Goal: Find specific page/section: Find specific page/section

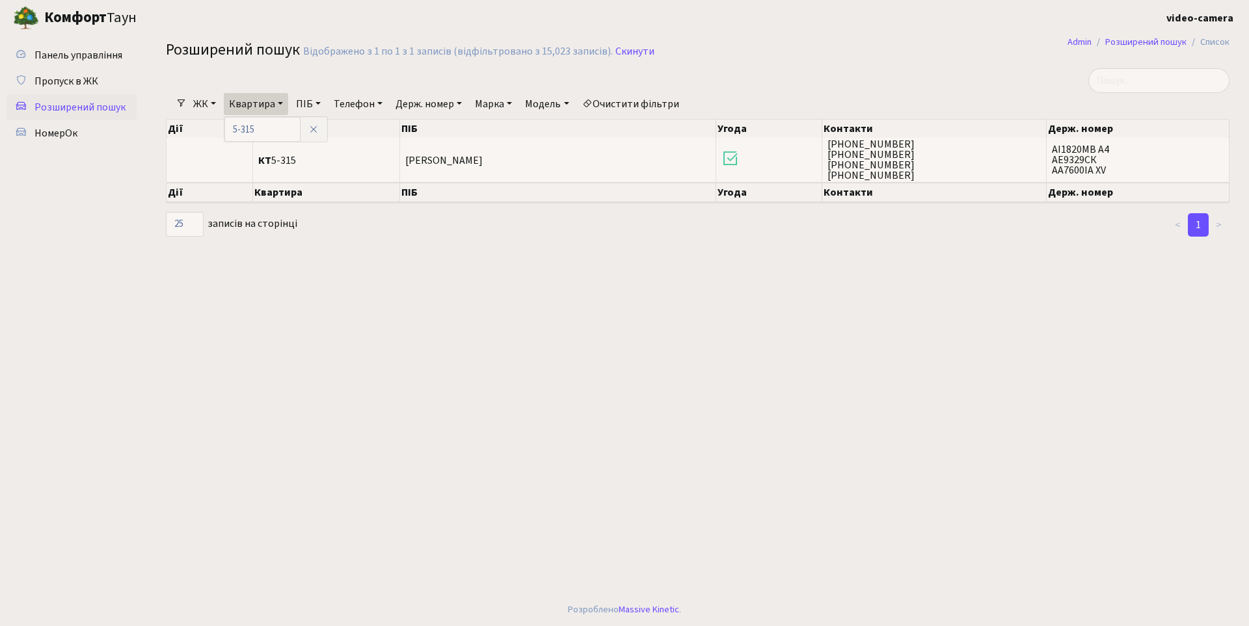
select select "25"
click at [615, 54] on link "Скинути" at bounding box center [634, 52] width 39 height 12
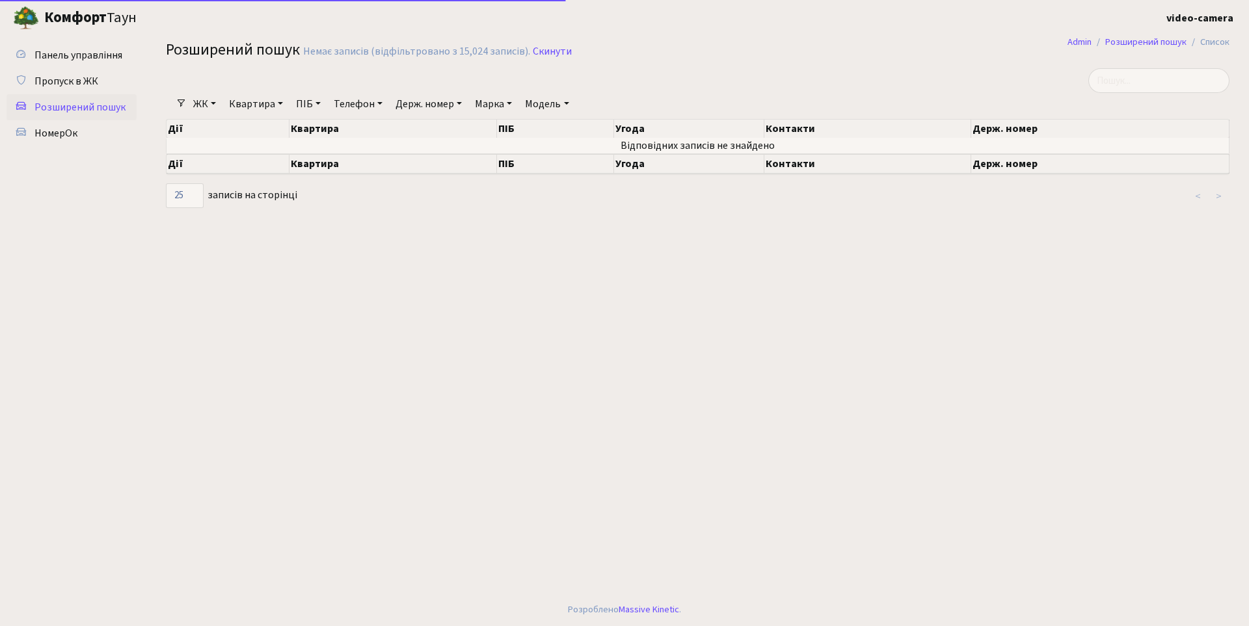
select select "25"
click at [64, 135] on span "НомерОк" at bounding box center [55, 133] width 43 height 14
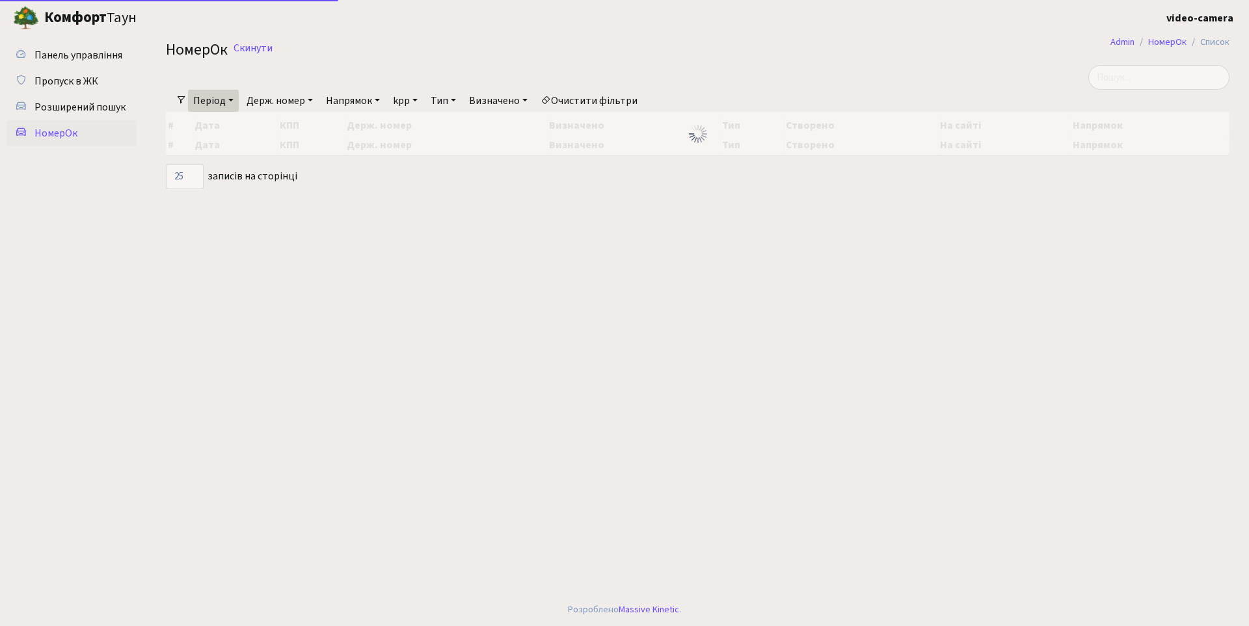
select select "25"
click at [1150, 83] on input "search" at bounding box center [1158, 77] width 141 height 25
type input "1393"
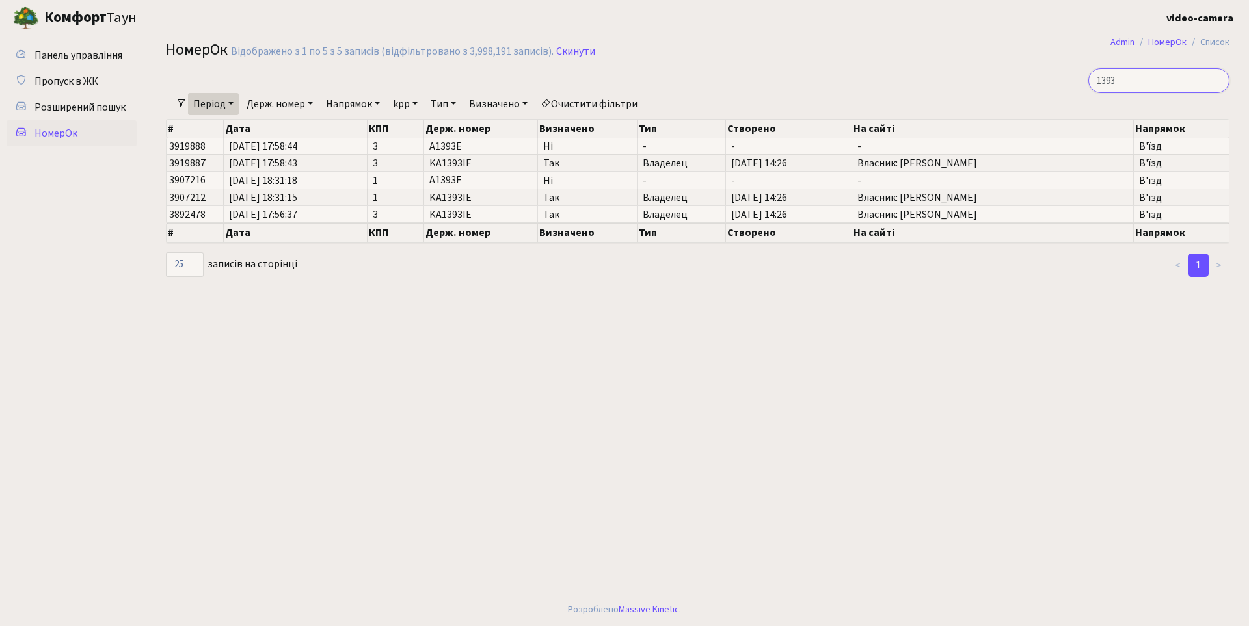
click at [1194, 87] on input "1393" at bounding box center [1158, 80] width 141 height 25
click at [1166, 77] on input "1393" at bounding box center [1158, 80] width 141 height 25
click at [576, 47] on link "Скинути" at bounding box center [575, 52] width 39 height 12
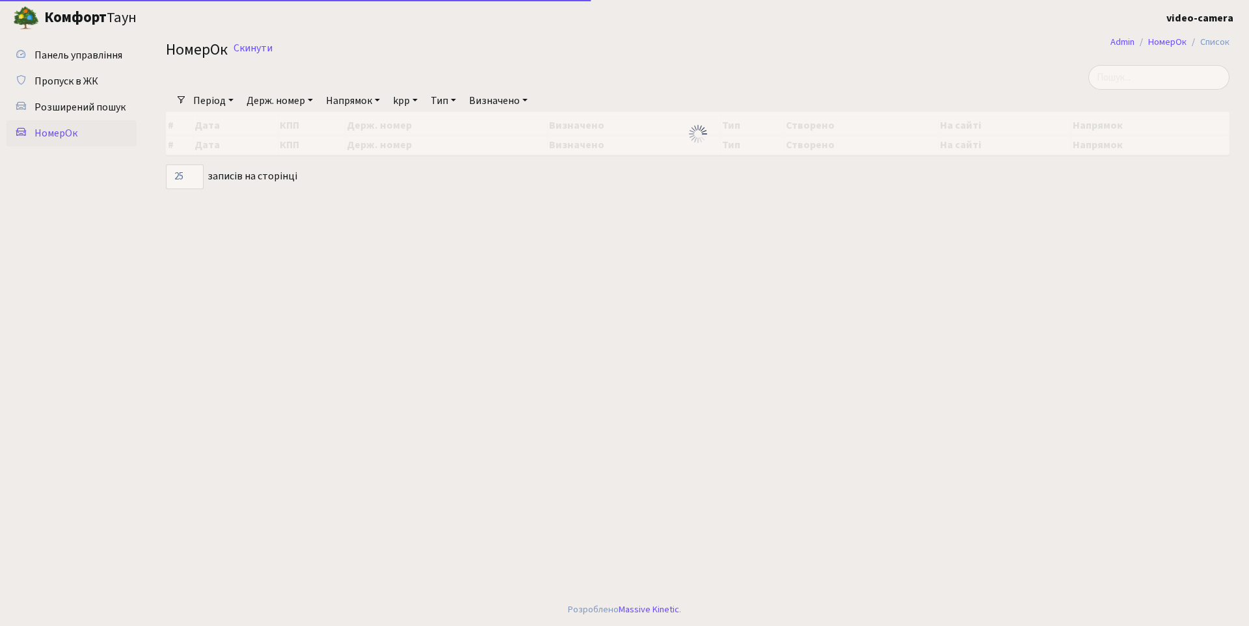
select select "25"
